Goal: Navigation & Orientation: Find specific page/section

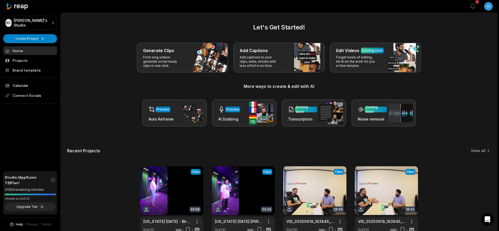
scroll to position [32, 0]
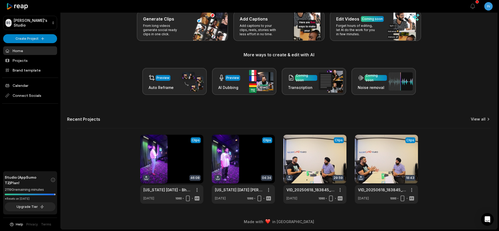
click at [485, 119] on link "View all" at bounding box center [478, 119] width 15 height 5
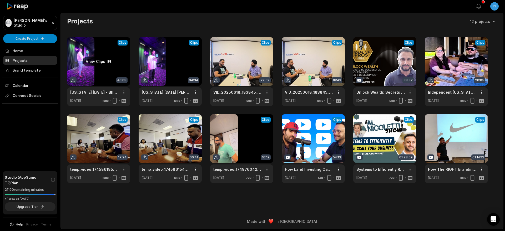
click at [93, 77] on link at bounding box center [98, 71] width 63 height 69
